Goal: Information Seeking & Learning: Check status

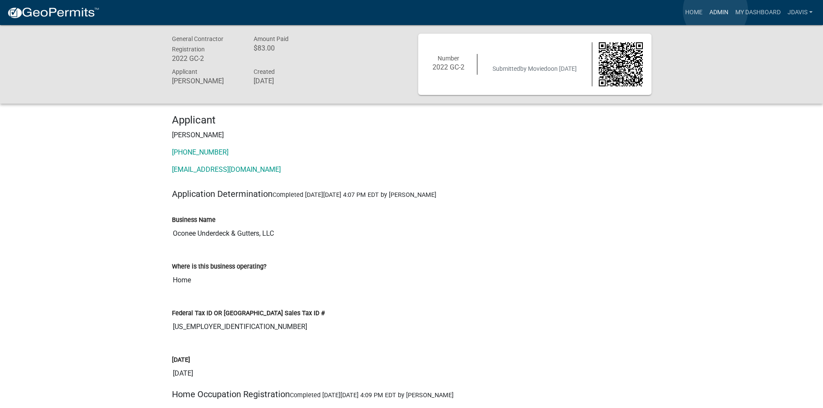
click at [715, 10] on link "Admin" at bounding box center [719, 12] width 26 height 16
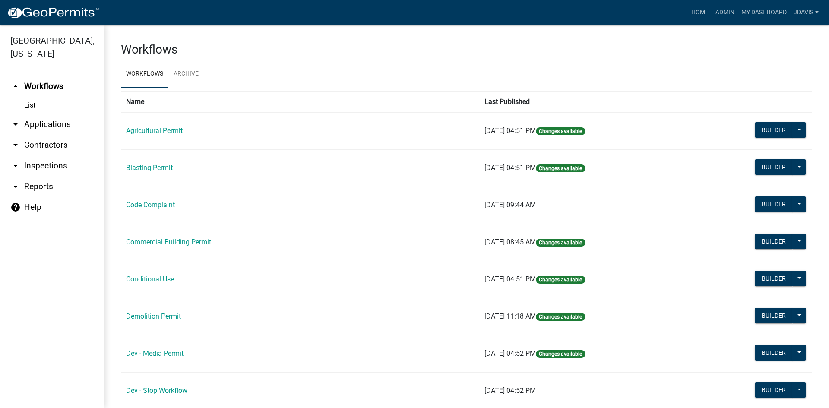
click at [53, 121] on link "arrow_drop_down Applications" at bounding box center [52, 124] width 104 height 21
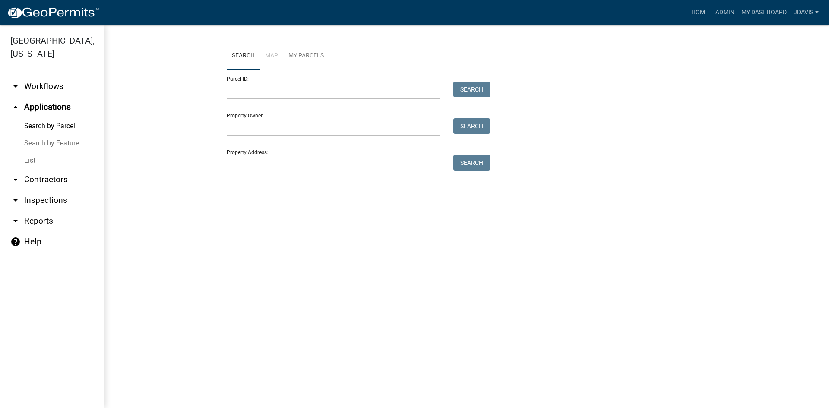
click at [26, 161] on link "List" at bounding box center [52, 160] width 104 height 17
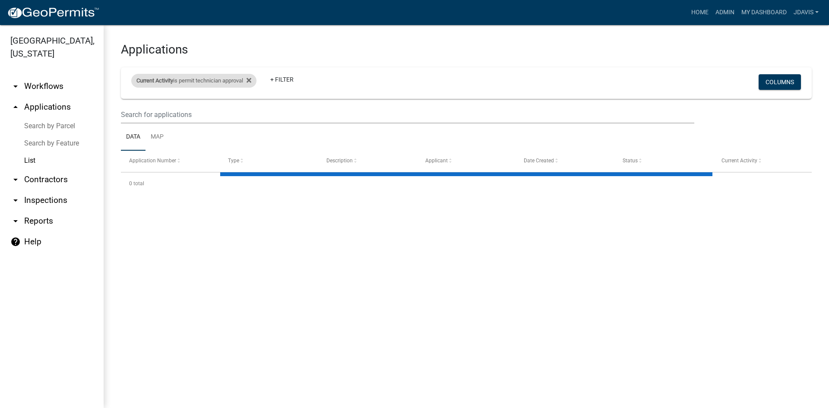
select select "2: 50"
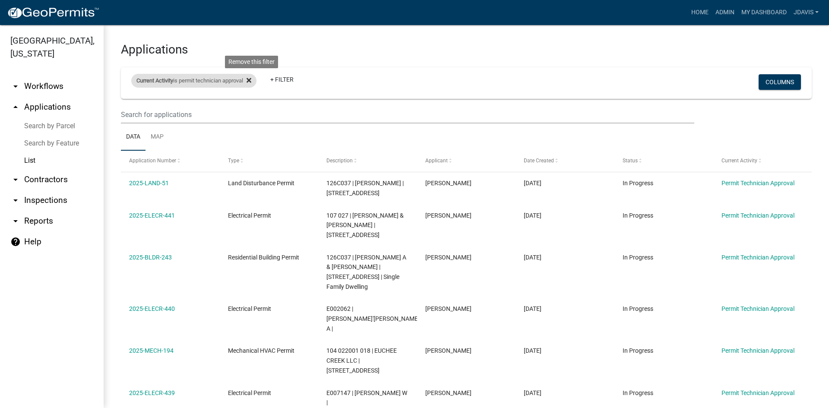
click at [251, 80] on icon at bounding box center [249, 80] width 5 height 5
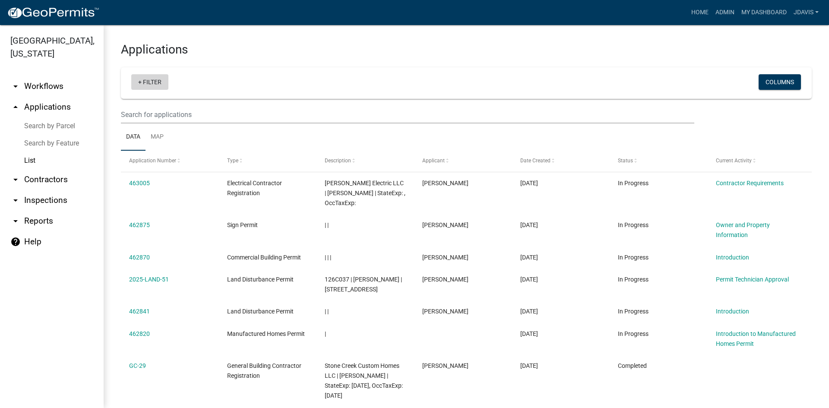
click at [140, 83] on link "+ Filter" at bounding box center [149, 82] width 37 height 16
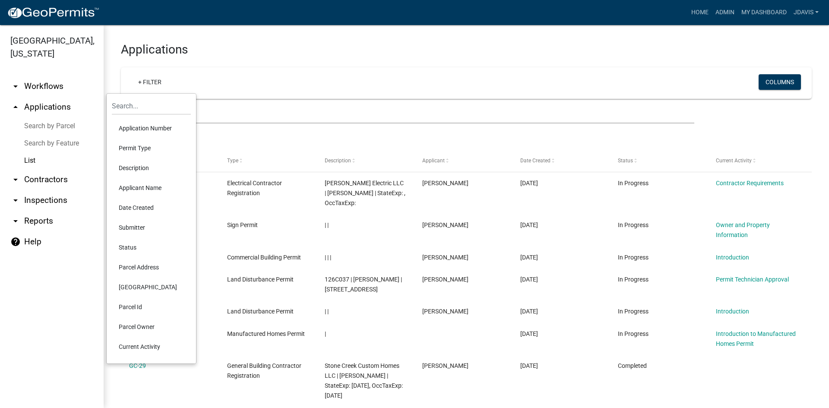
click at [143, 343] on li "Current Activity" at bounding box center [151, 347] width 79 height 20
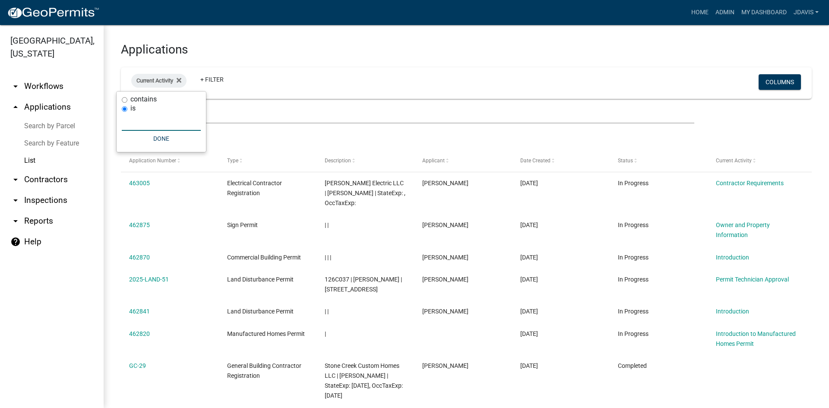
click at [153, 128] on input "text" at bounding box center [161, 122] width 79 height 18
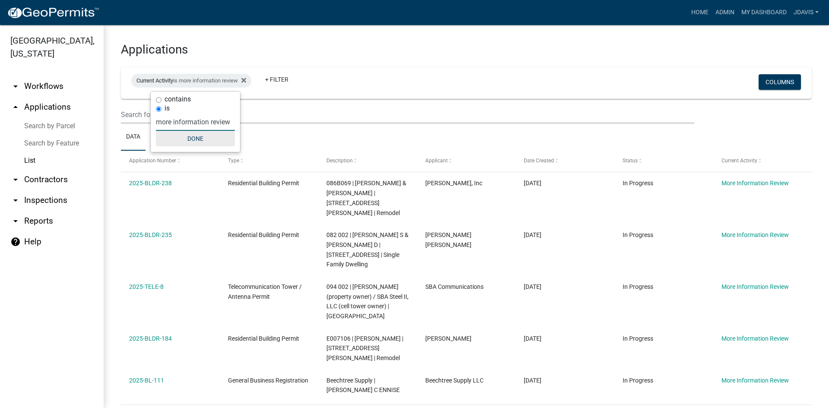
type input "more information review"
click at [200, 134] on button "Done" at bounding box center [195, 139] width 79 height 16
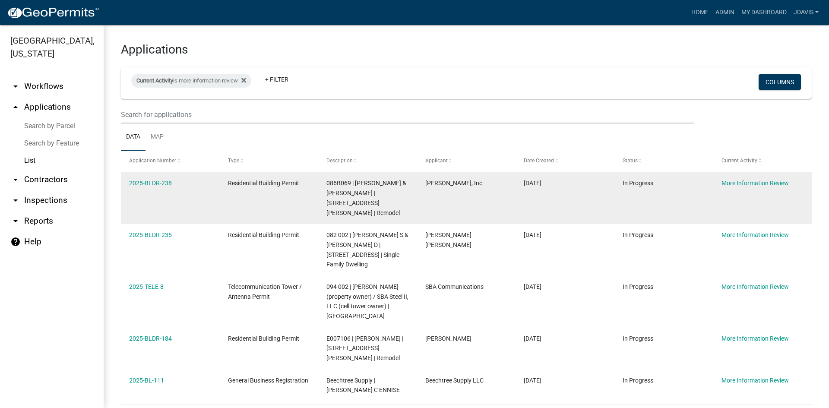
scroll to position [26, 0]
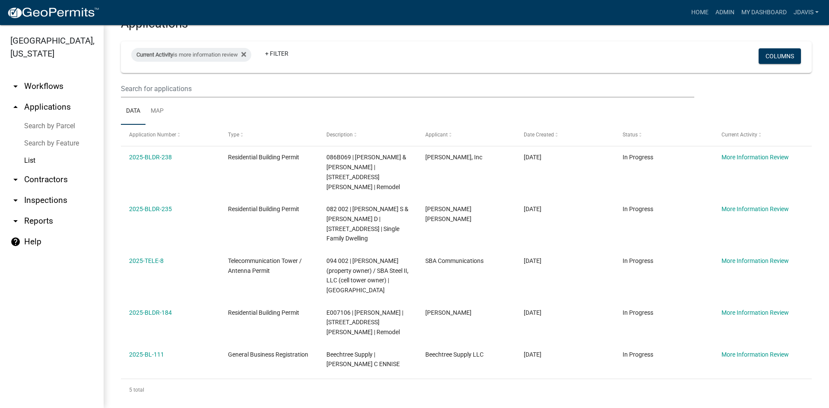
drag, startPoint x: 124, startPoint y: 157, endPoint x: 631, endPoint y: 424, distance: 572.6
click at [631, 408] on html "Internet Explorer does NOT work with GeoPermits. Get a new browser for more sec…" at bounding box center [414, 204] width 829 height 408
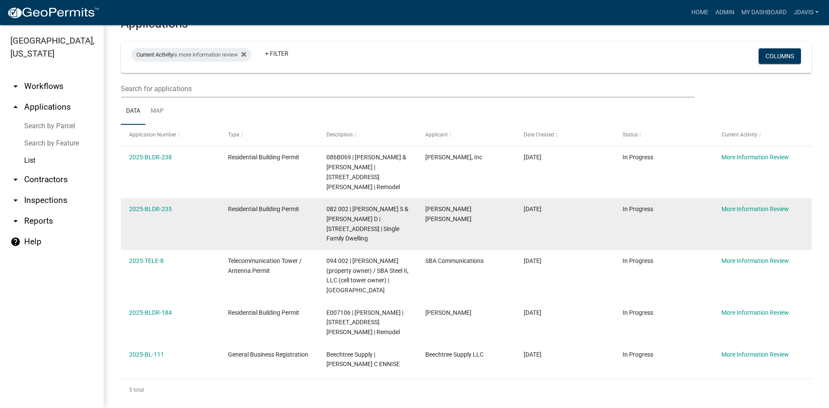
copy div "2025-BLDR-238 Residential Building Permit 086B069 | [PERSON_NAME] & [PERSON_NAM…"
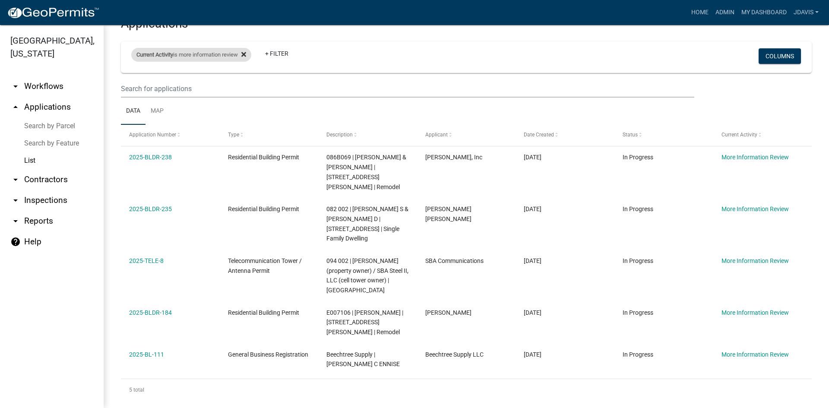
click at [246, 53] on icon at bounding box center [243, 54] width 5 height 5
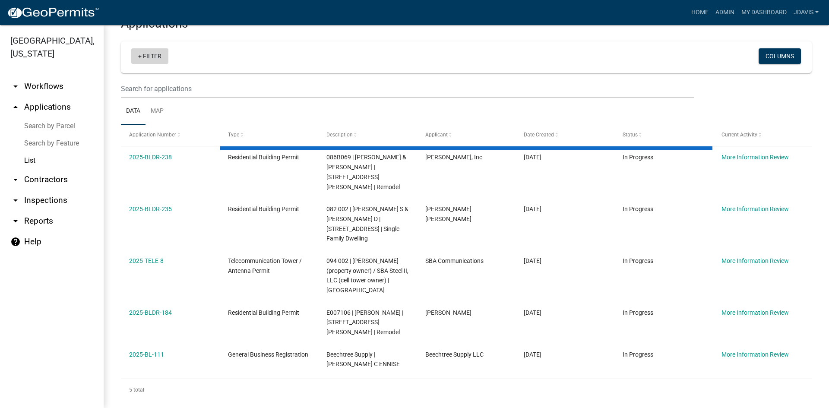
click at [141, 57] on link "+ Filter" at bounding box center [149, 56] width 37 height 16
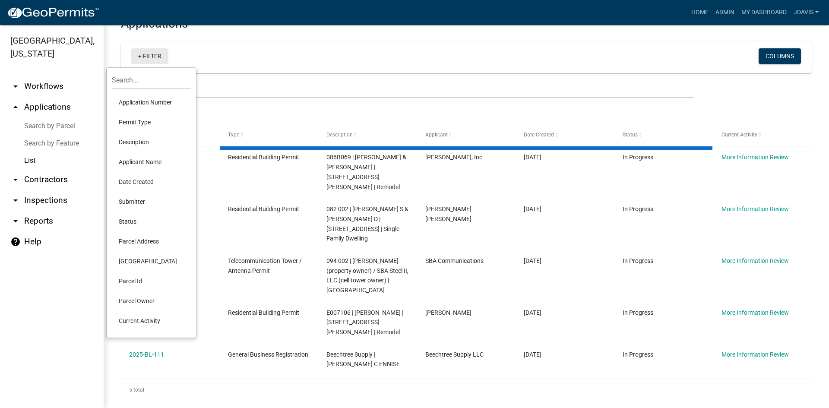
select select "2: 50"
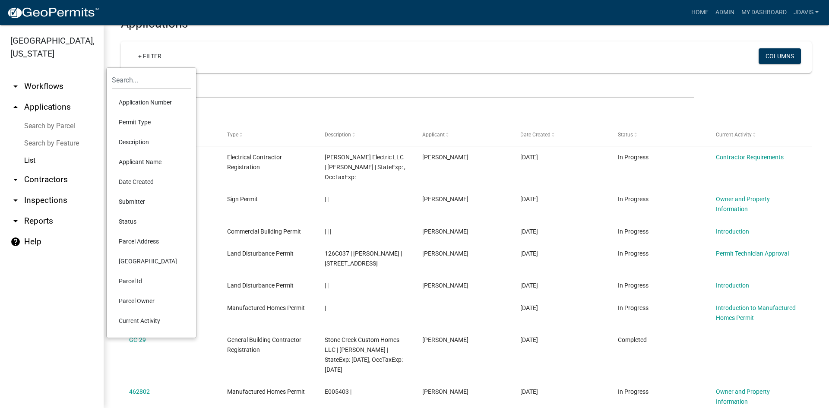
click at [148, 321] on li "Current Activity" at bounding box center [151, 321] width 79 height 20
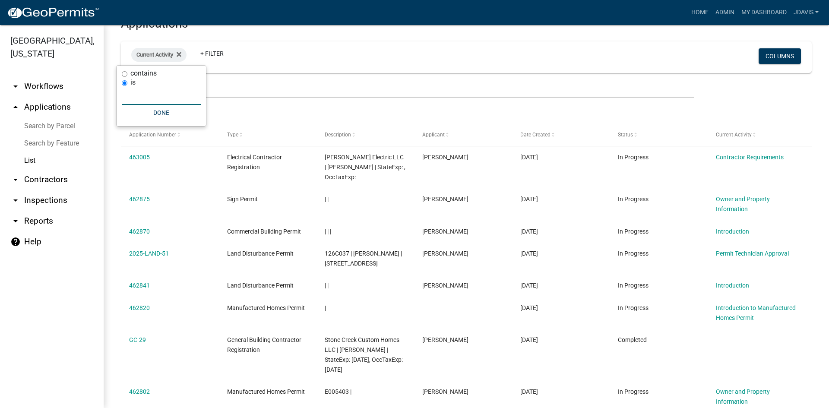
click at [141, 98] on input "text" at bounding box center [161, 96] width 79 height 18
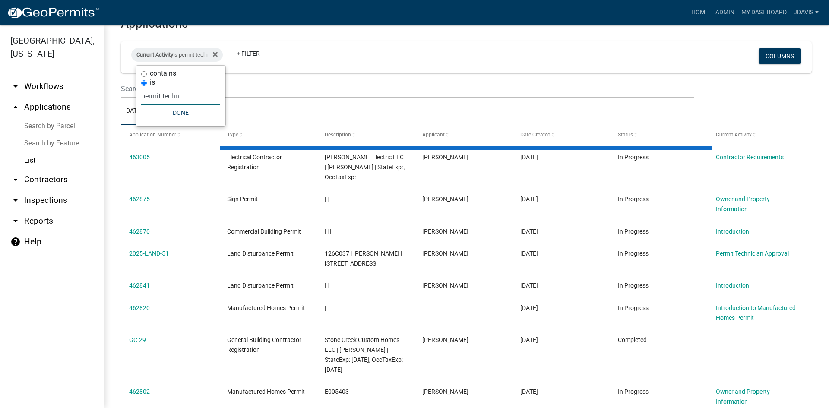
scroll to position [0, 0]
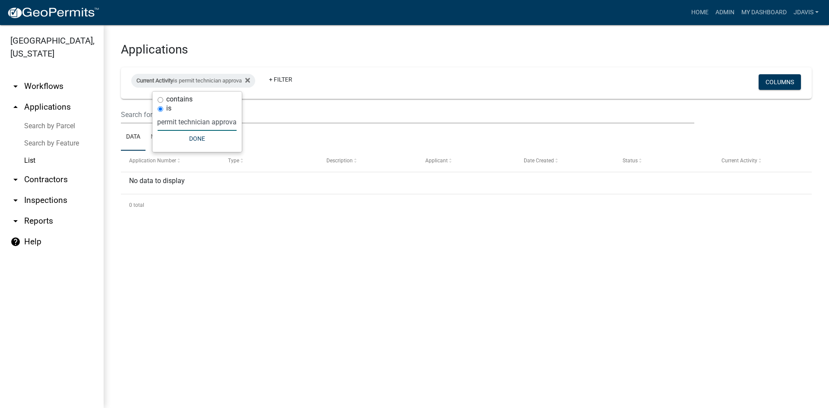
type input "permit technician approval"
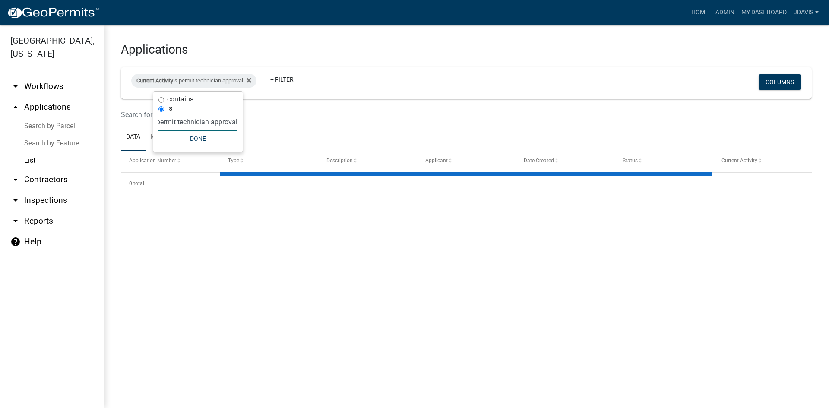
select select "2: 50"
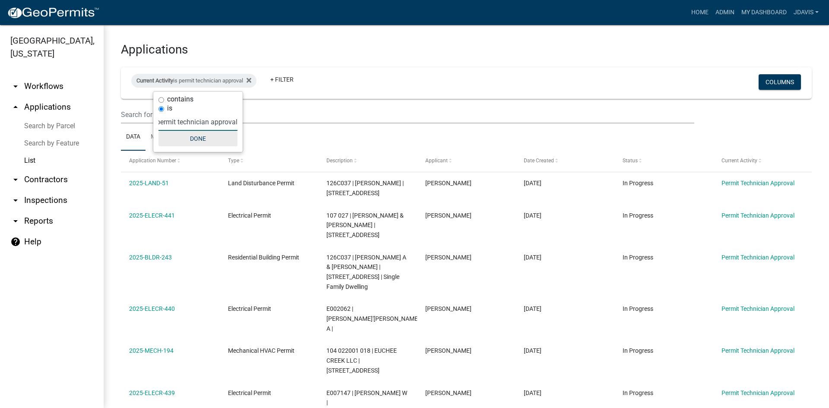
type input "permit technician approval"
click at [202, 140] on button "Done" at bounding box center [198, 139] width 79 height 16
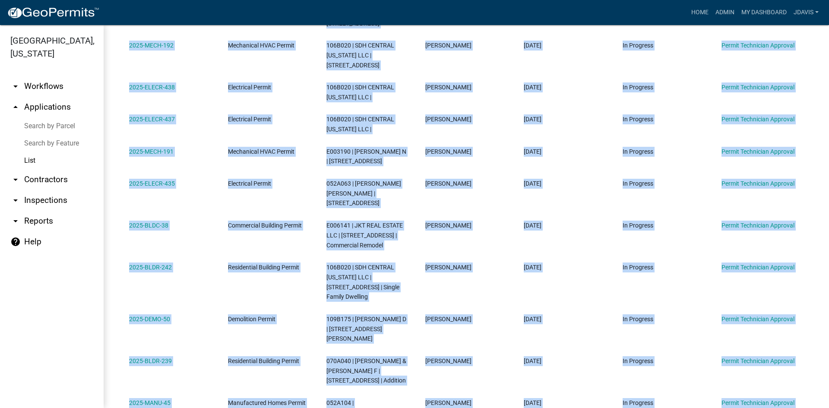
scroll to position [561, 0]
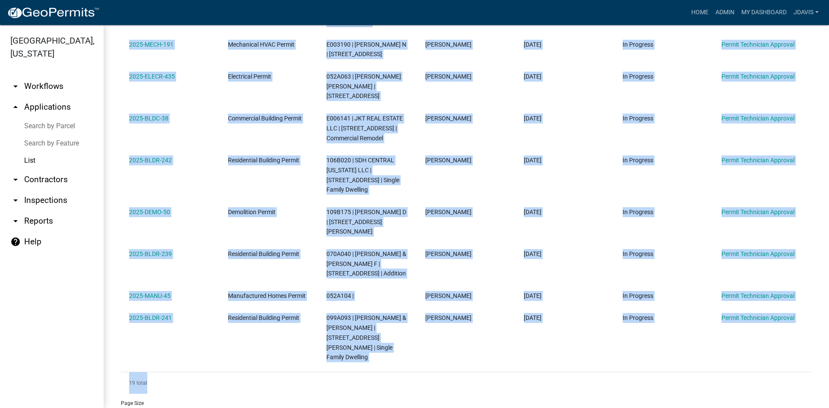
drag, startPoint x: 126, startPoint y: 53, endPoint x: 619, endPoint y: 429, distance: 619.6
click at [619, 408] on html "Internet Explorer does NOT work with GeoPermits. Get a new browser for more sec…" at bounding box center [414, 204] width 829 height 408
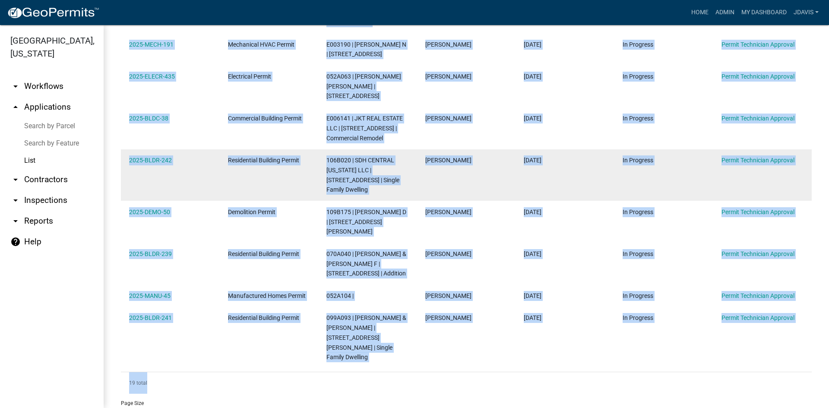
copy div "2025-LAND-51 Land Disturbance Permit 126C037 | [PERSON_NAME] | [GEOGRAPHIC_DATA…"
